Goal: Task Accomplishment & Management: Manage account settings

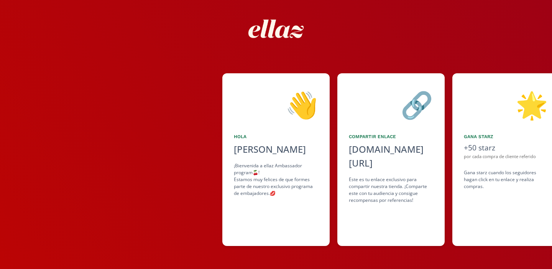
scroll to position [0, 345]
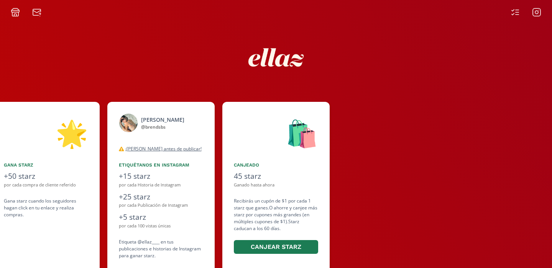
scroll to position [29, 0]
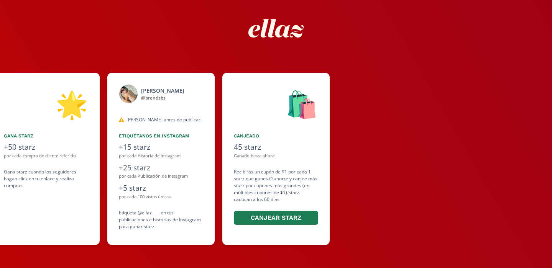
drag, startPoint x: 234, startPoint y: 173, endPoint x: 318, endPoint y: 159, distance: 85.1
click at [318, 160] on div "🛍️ Canjeado 45 starz Ganado hasta ahora Recibirás un cupón de $1 por cada 1 sta…" at bounding box center [275, 159] width 107 height 172
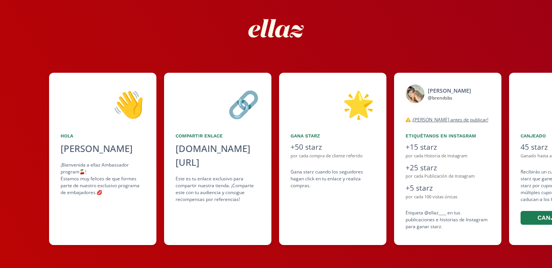
scroll to position [0, 230]
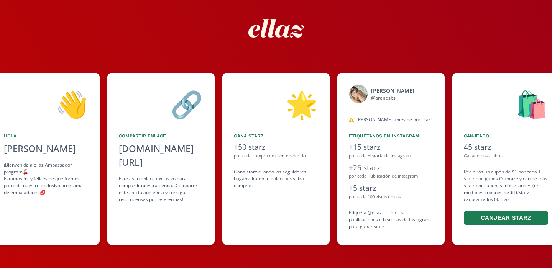
click at [215, 75] on div "🔗 Compartir Enlace [DOMAIN_NAME][URL] click to copy Este es tu enlace exclusivo…" at bounding box center [164, 159] width 115 height 172
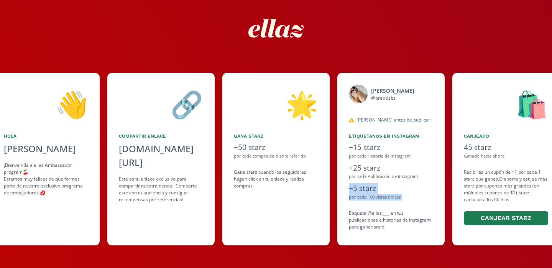
drag, startPoint x: 349, startPoint y: 187, endPoint x: 375, endPoint y: 207, distance: 32.6
click at [375, 207] on div "[PERSON_NAME] @ brendsbs desconectado ¡[PERSON_NAME] antes de publicar! Tanto p…" at bounding box center [390, 159] width 107 height 172
click at [361, 197] on div "por cada 100 vistas únicas" at bounding box center [391, 197] width 84 height 7
drag, startPoint x: 348, startPoint y: 188, endPoint x: 400, endPoint y: 199, distance: 52.8
click at [400, 199] on div "+5 starz por cada 100 vistas únicas" at bounding box center [391, 192] width 84 height 18
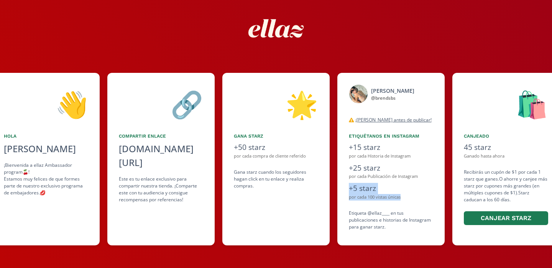
click at [400, 199] on div "por cada 100 vistas únicas" at bounding box center [391, 197] width 84 height 7
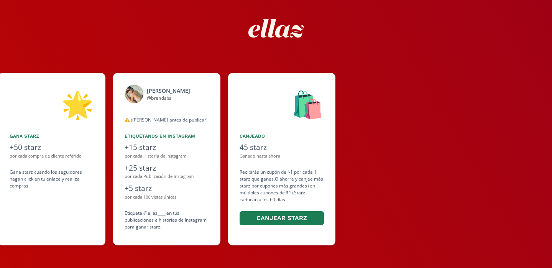
drag, startPoint x: 348, startPoint y: 136, endPoint x: 272, endPoint y: 165, distance: 81.5
click at [273, 165] on div "👋 Hola [PERSON_NAME] ¡Bienvenida a ellaz Ambassador program🍒! Estamos muy felic…" at bounding box center [276, 159] width 552 height 180
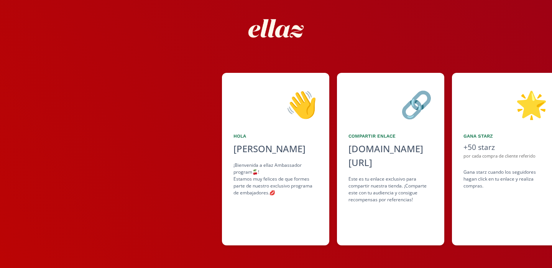
scroll to position [0, 0]
